Goal: Task Accomplishment & Management: Manage account settings

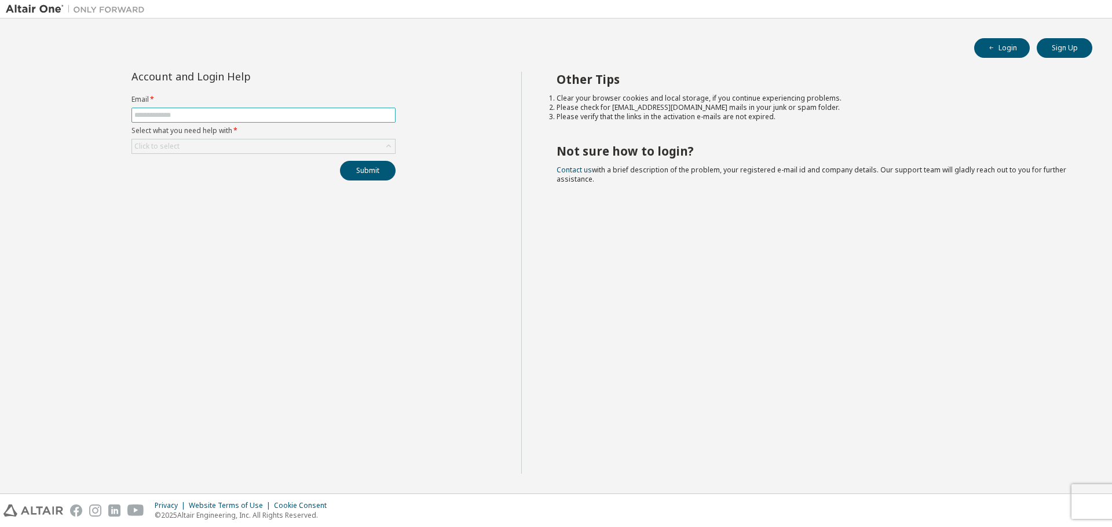
click at [237, 110] on span at bounding box center [263, 115] width 264 height 15
click at [239, 115] on input "text" at bounding box center [263, 115] width 258 height 9
click at [340, 161] on button "Submit" at bounding box center [368, 171] width 56 height 20
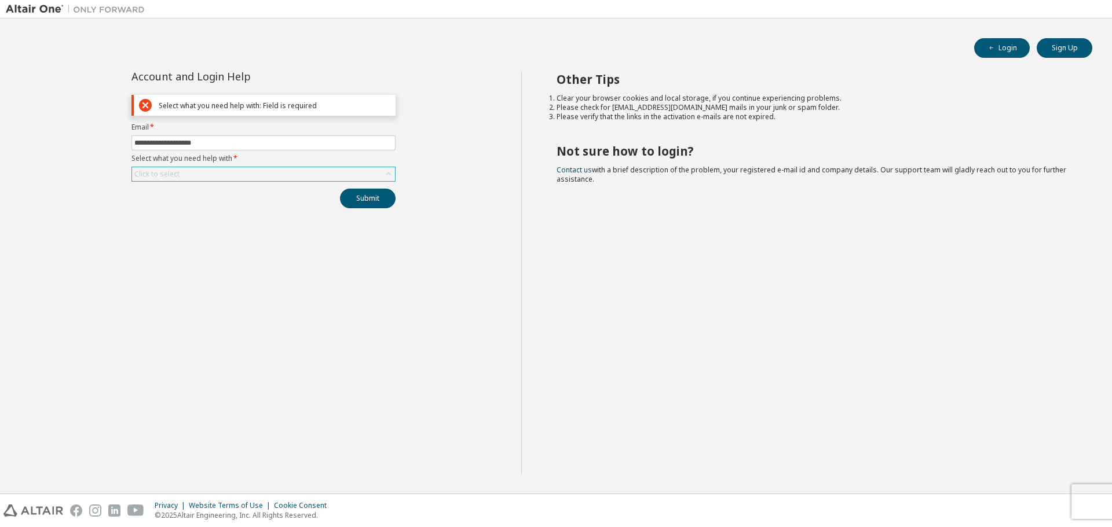
click at [294, 177] on div "Click to select" at bounding box center [263, 174] width 263 height 14
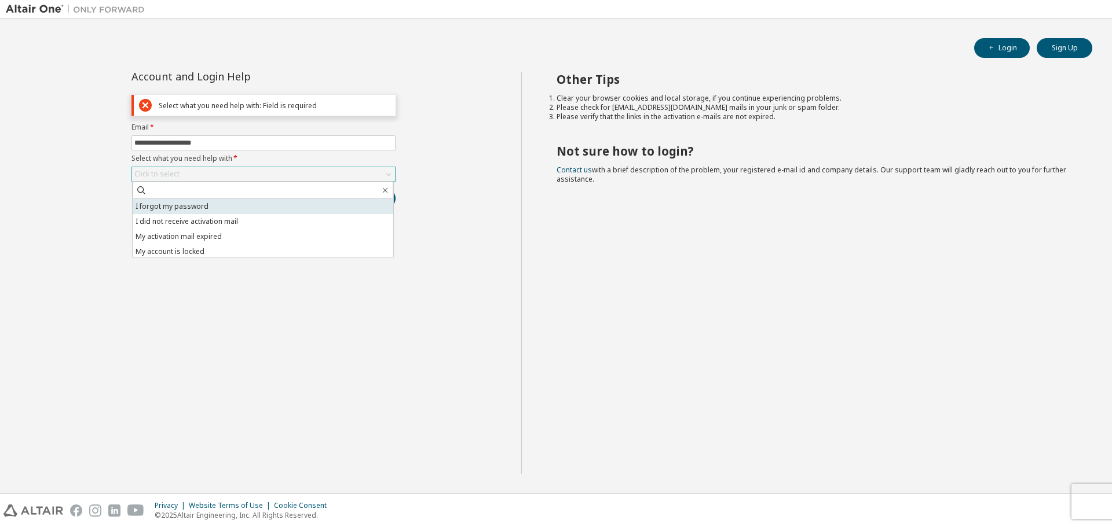
click at [262, 208] on li "I forgot my password" at bounding box center [263, 206] width 261 height 15
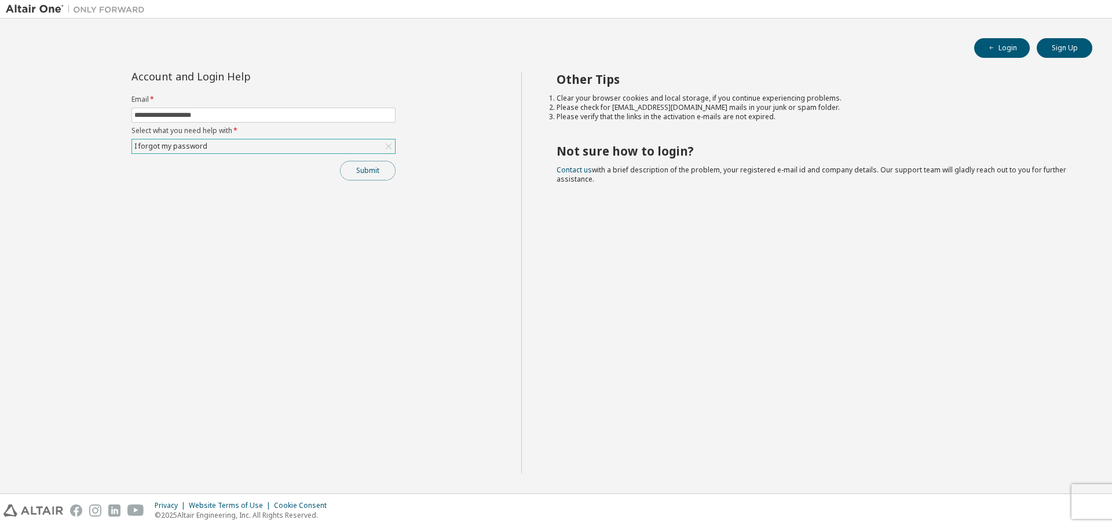
click at [368, 165] on button "Submit" at bounding box center [368, 171] width 56 height 20
click at [369, 173] on button "Submit" at bounding box center [368, 171] width 56 height 20
click at [361, 173] on button "Submit" at bounding box center [368, 171] width 56 height 20
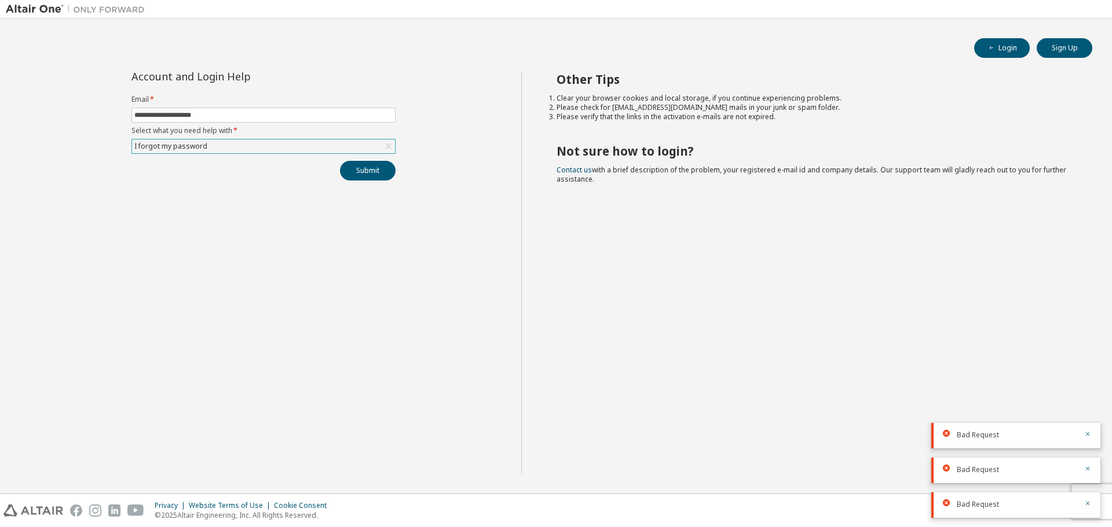
click at [350, 148] on div "I forgot my password" at bounding box center [263, 147] width 263 height 14
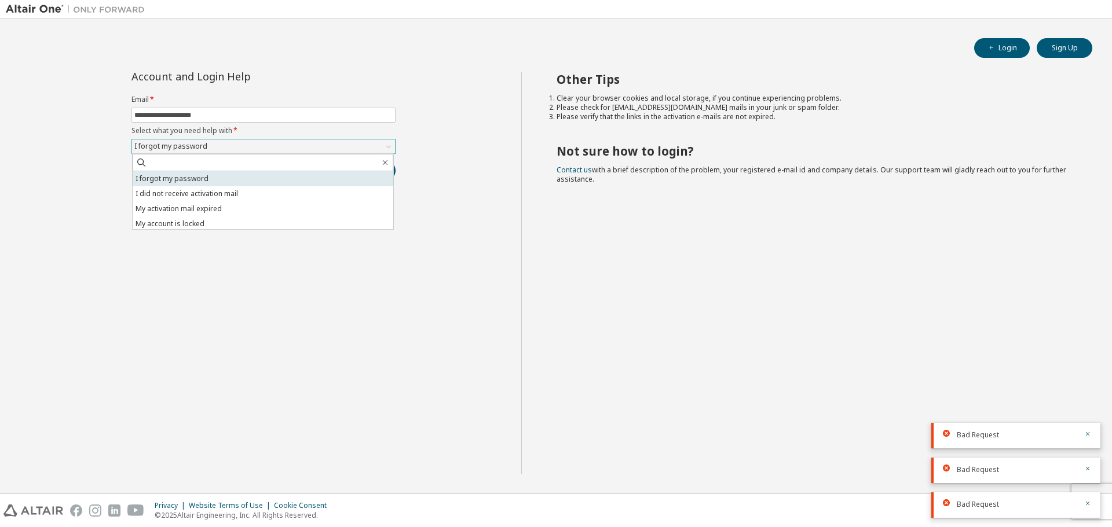
click at [295, 177] on li "I forgot my password" at bounding box center [263, 178] width 261 height 15
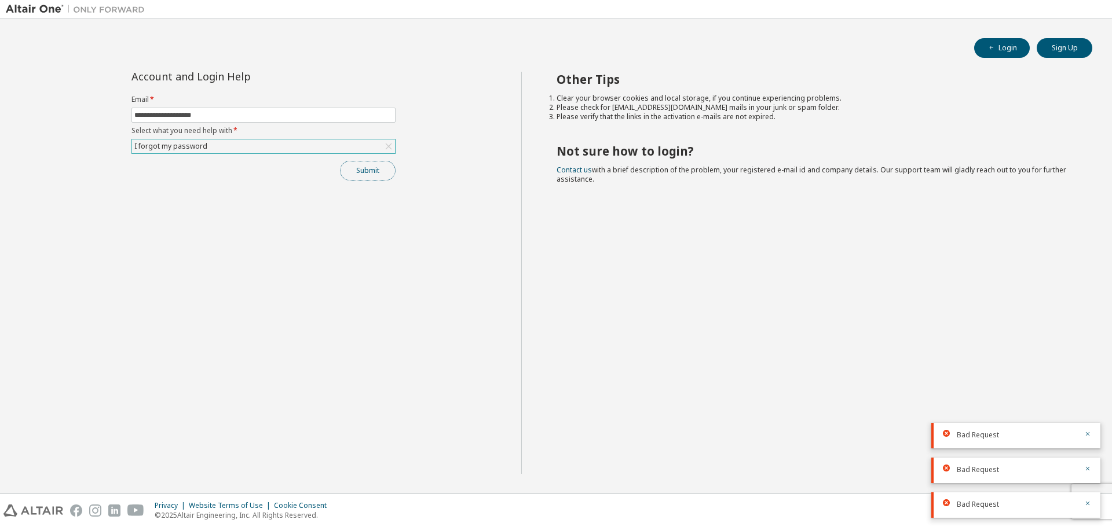
click at [362, 174] on button "Submit" at bounding box center [368, 171] width 56 height 20
drag, startPoint x: 241, startPoint y: 115, endPoint x: 166, endPoint y: 126, distance: 76.0
click at [166, 126] on form "**********" at bounding box center [263, 124] width 264 height 59
type input "**********"
click at [340, 161] on button "Submit" at bounding box center [368, 171] width 56 height 20
